Goal: Information Seeking & Learning: Learn about a topic

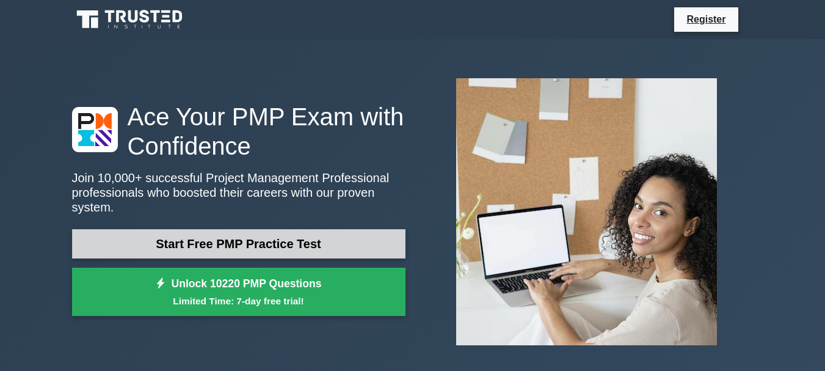
click at [262, 233] on link "Start Free PMP Practice Test" at bounding box center [239, 243] width 334 height 29
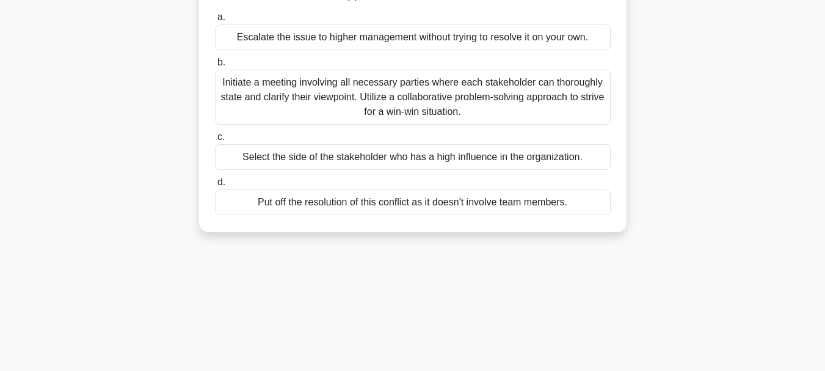
scroll to position [147, 0]
click at [423, 97] on div "Initiate a meeting involving all necessary parties where each stakeholder can t…" at bounding box center [413, 95] width 396 height 55
click at [215, 65] on input "b. Initiate a meeting involving all necessary parties where each stakeholder ca…" at bounding box center [215, 61] width 0 height 8
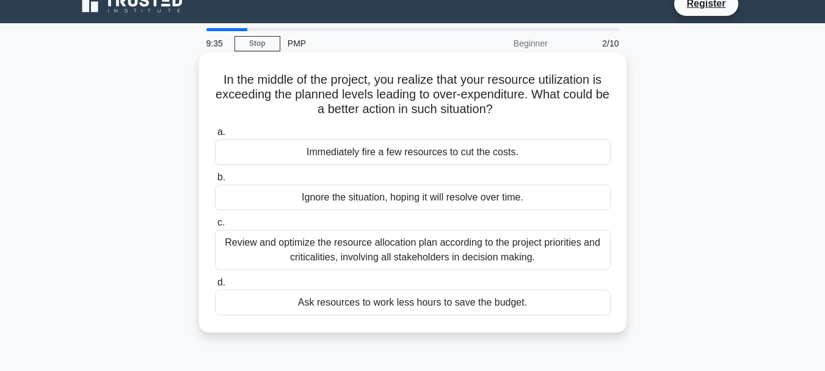
scroll to position [20, 0]
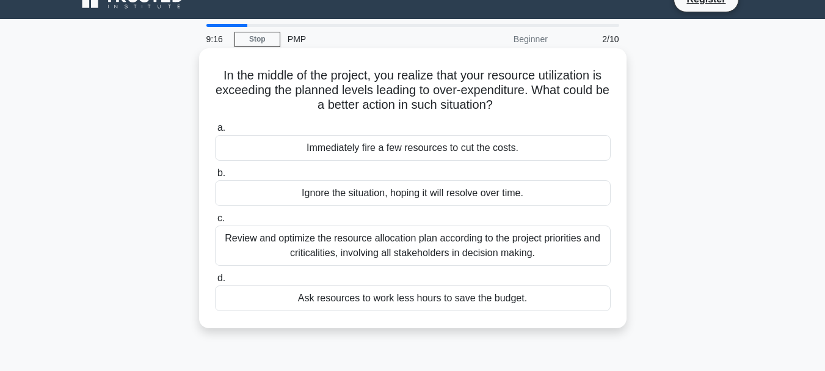
click at [367, 241] on div "Review and optimize the resource allocation plan according to the project prior…" at bounding box center [413, 245] width 396 height 40
click at [215, 222] on input "c. Review and optimize the resource allocation plan according to the project pr…" at bounding box center [215, 218] width 0 height 8
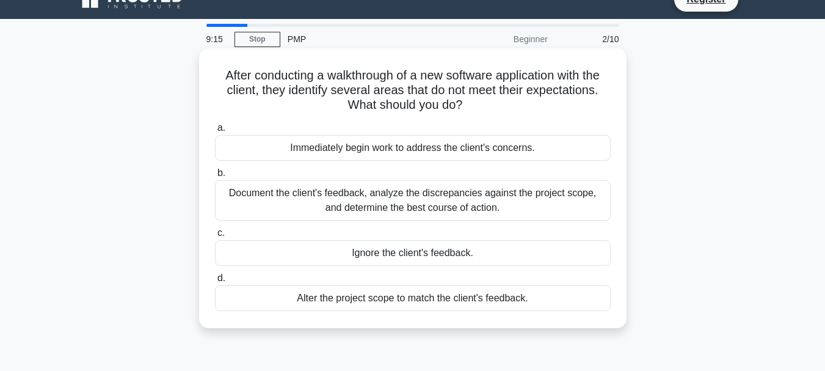
scroll to position [0, 0]
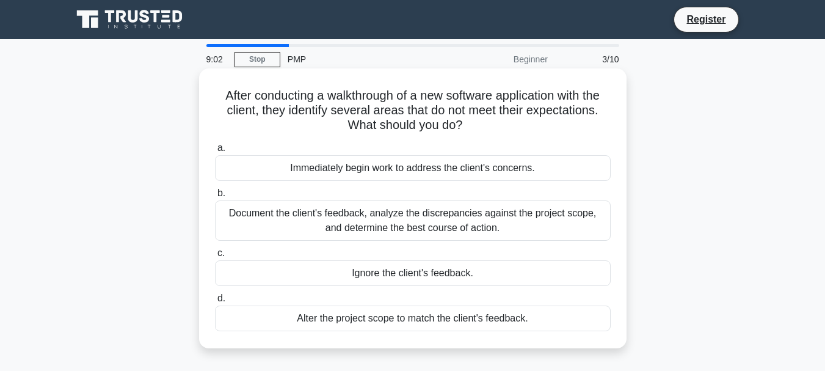
click at [353, 222] on div "Document the client's feedback, analyze the discrepancies against the project s…" at bounding box center [413, 220] width 396 height 40
click at [215, 197] on input "b. Document the client's feedback, analyze the discrepancies against the projec…" at bounding box center [215, 193] width 0 height 8
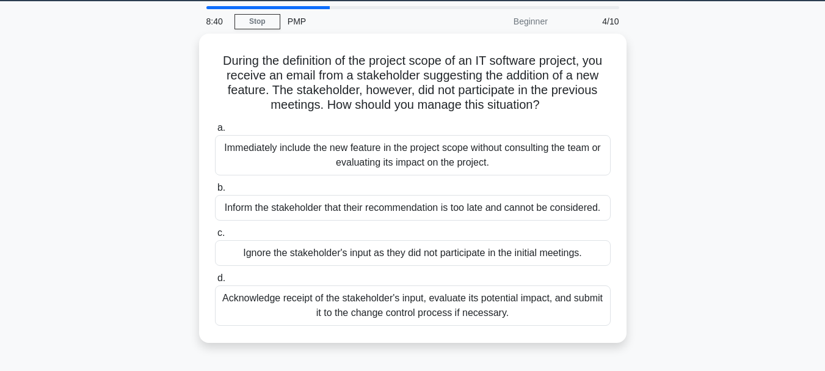
scroll to position [41, 0]
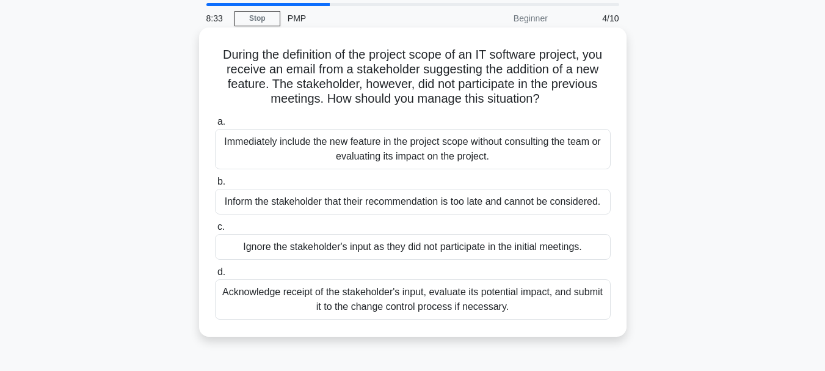
click at [393, 305] on div "Acknowledge receipt of the stakeholder's input, evaluate its potential impact, …" at bounding box center [413, 299] width 396 height 40
click at [215, 276] on input "d. Acknowledge receipt of the stakeholder's input, evaluate its potential impac…" at bounding box center [215, 272] width 0 height 8
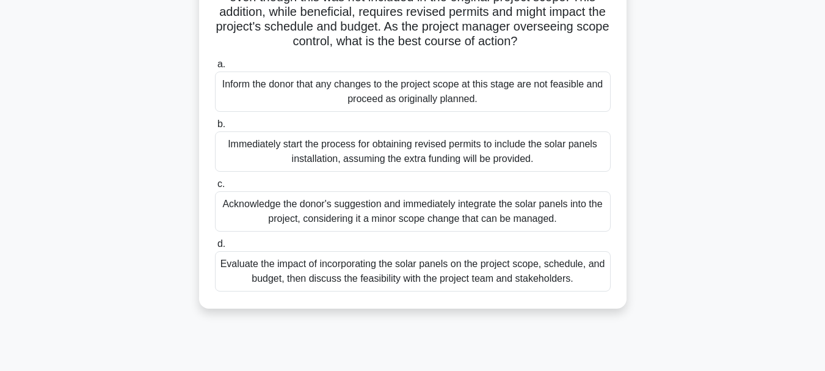
scroll to position [0, 0]
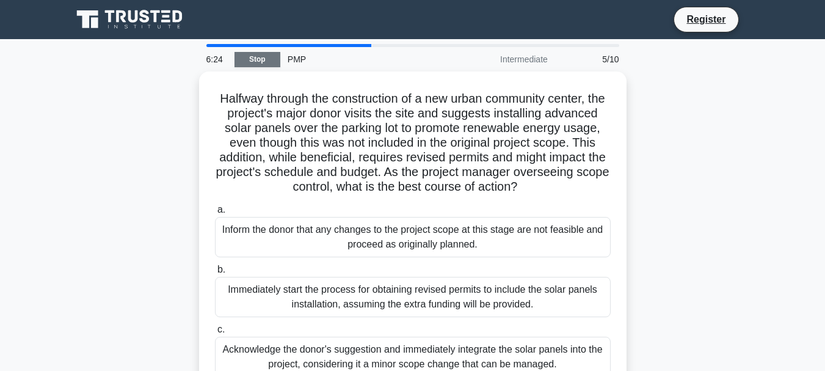
click at [252, 53] on link "Stop" at bounding box center [258, 59] width 46 height 15
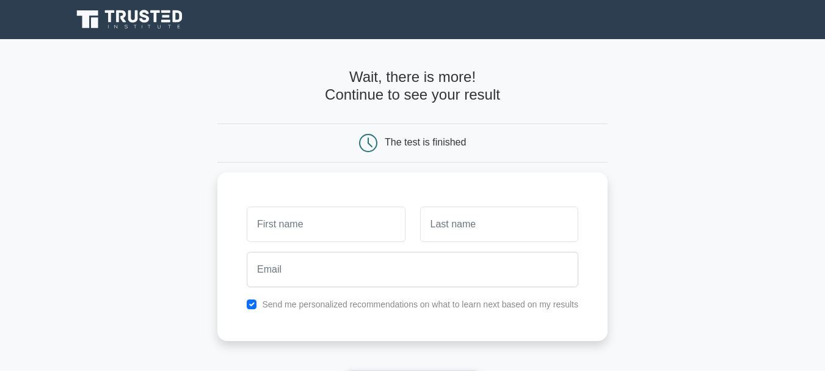
click at [121, 115] on main "Wait, there is more! Continue to see your result The test is finished and the" at bounding box center [412, 259] width 825 height 440
